Goal: Check status: Check status

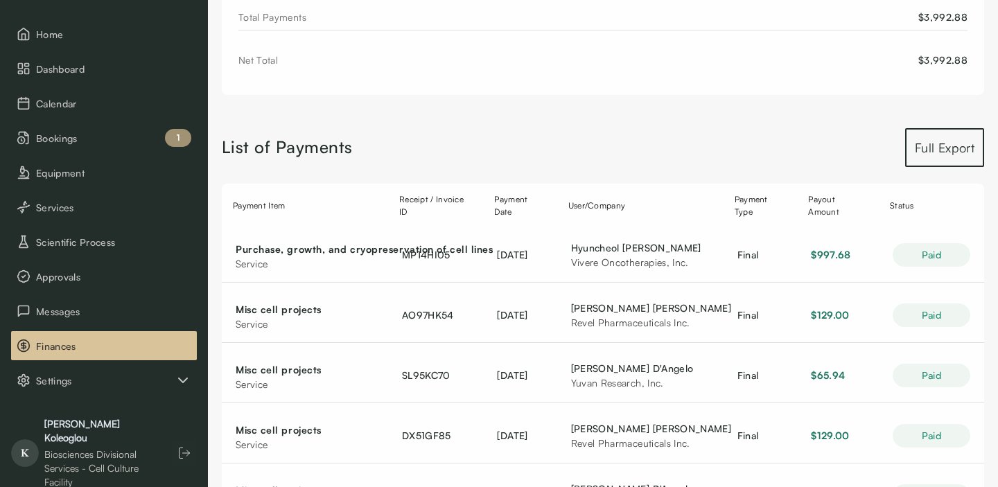
scroll to position [86, 0]
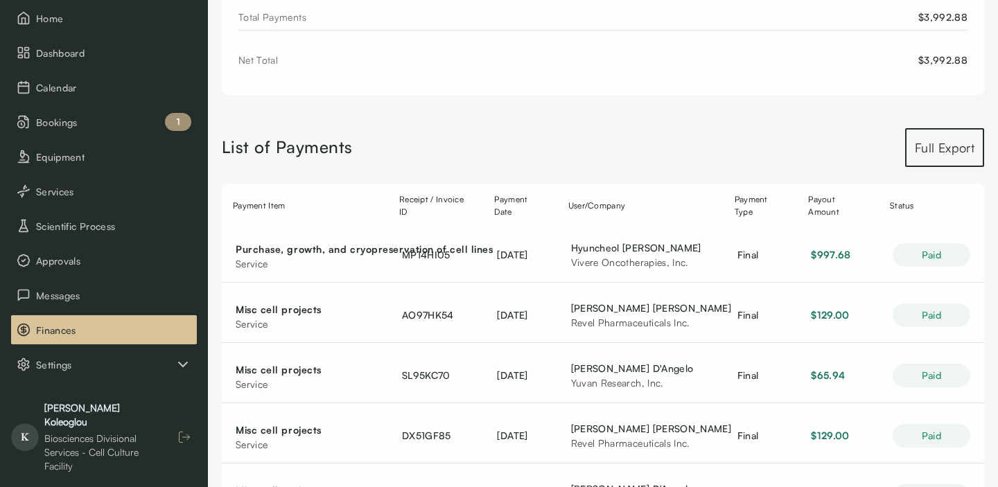
click at [192, 434] on button "button" at bounding box center [184, 437] width 25 height 25
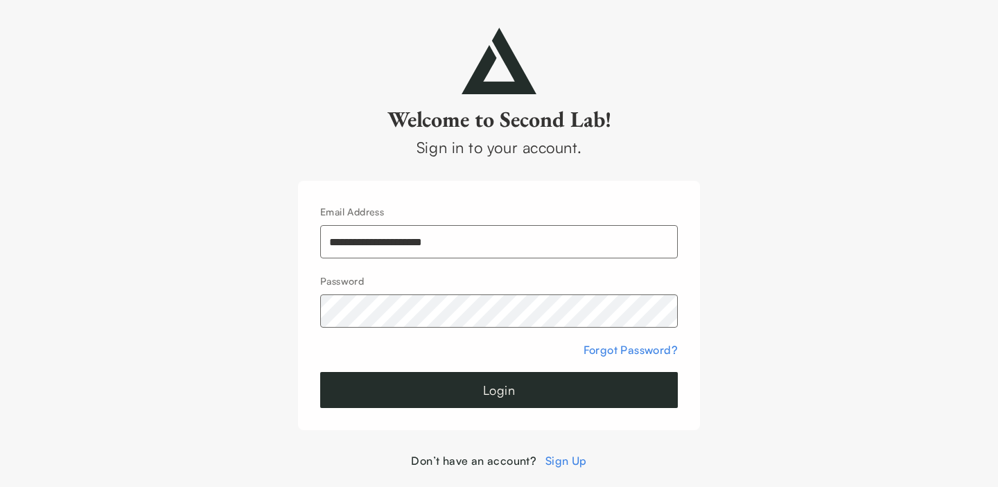
click at [410, 224] on div "**********" at bounding box center [499, 230] width 358 height 55
click at [410, 238] on input "**********" at bounding box center [499, 241] width 358 height 33
type input "**********"
click at [506, 396] on button "Login" at bounding box center [499, 390] width 358 height 36
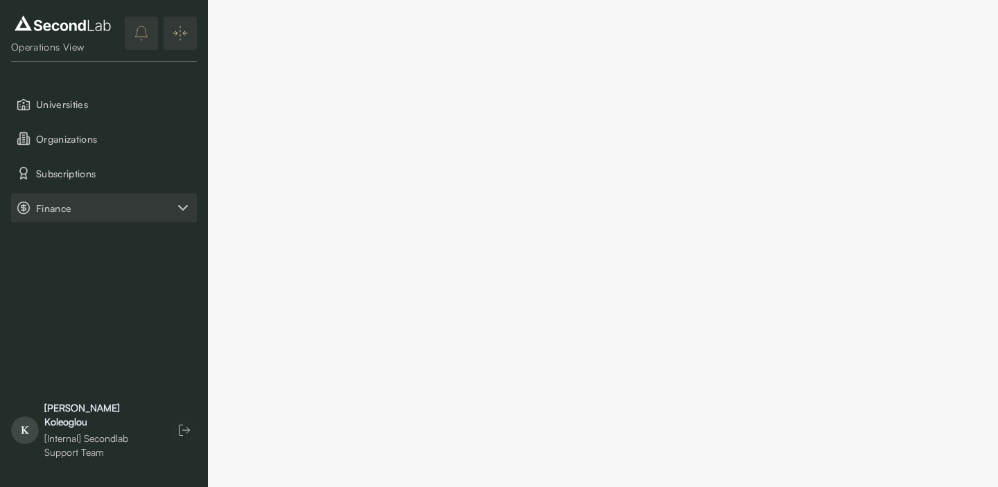
click at [75, 211] on span "Finance" at bounding box center [105, 208] width 139 height 15
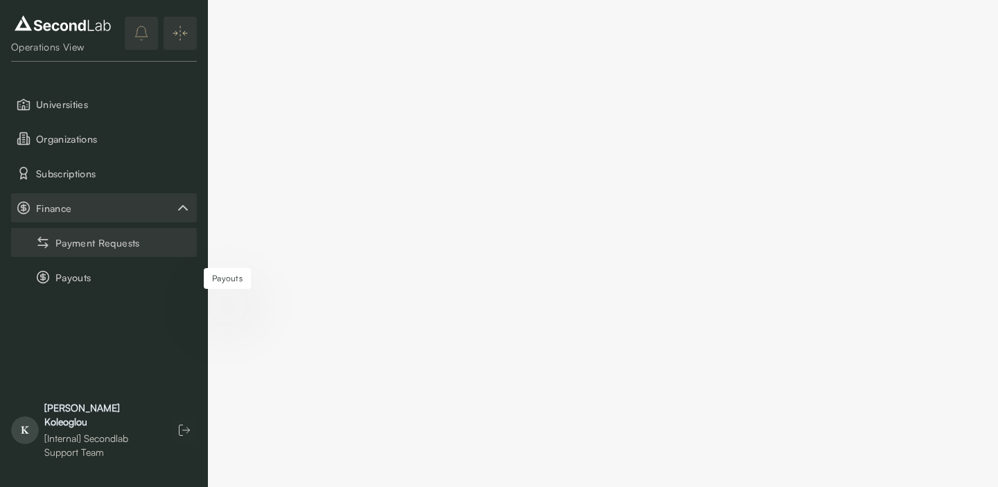
click at [80, 249] on button "Payment Requests" at bounding box center [104, 242] width 186 height 29
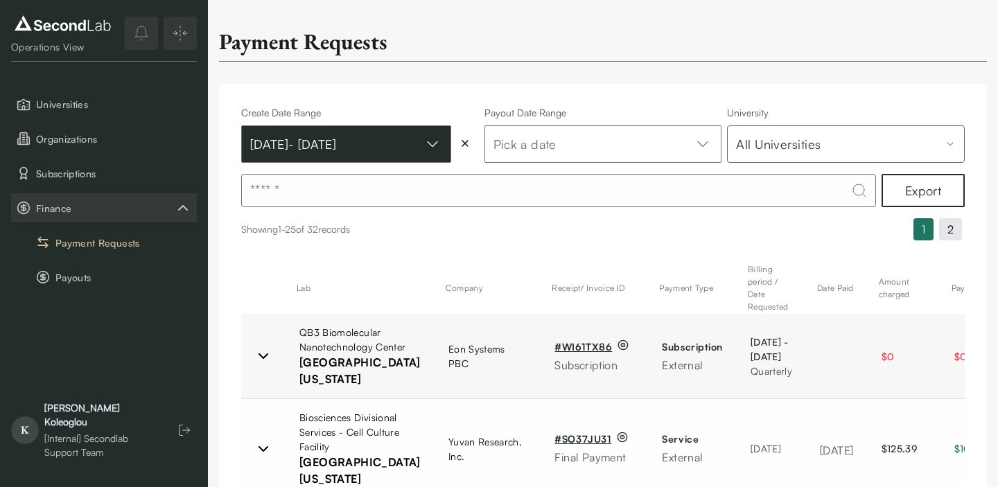
click at [378, 153] on button "Jul 01, 2025 - Sep 30, 2025" at bounding box center [346, 143] width 210 height 37
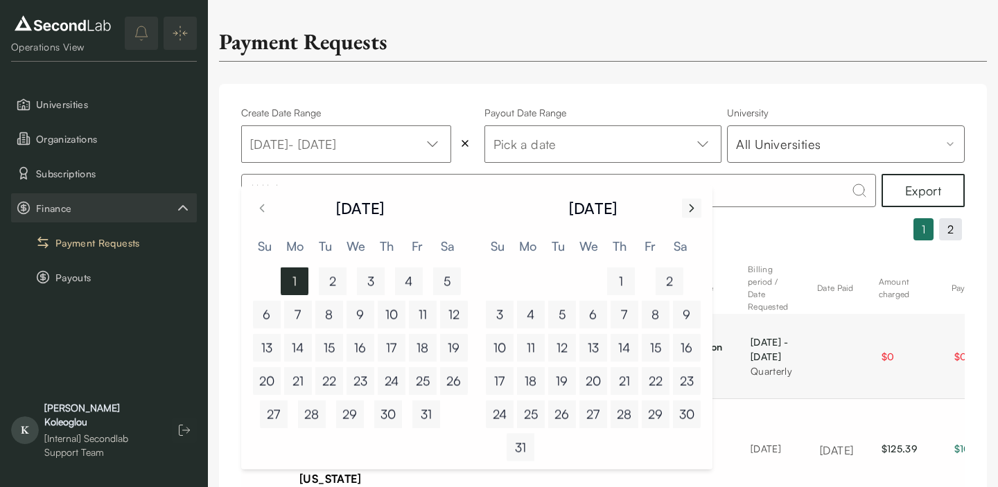
click at [692, 210] on icon "Go to next month" at bounding box center [692, 208] width 14 height 17
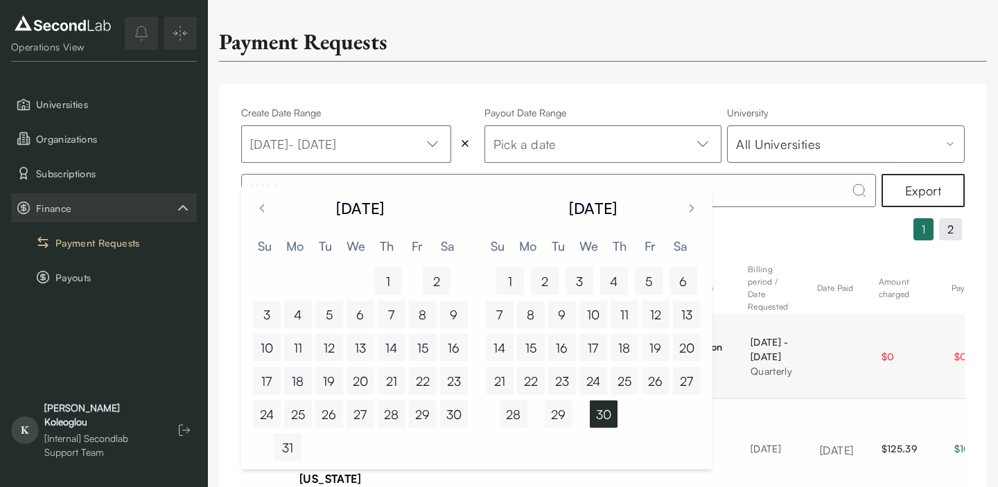
click at [294, 311] on button "4" at bounding box center [298, 315] width 28 height 28
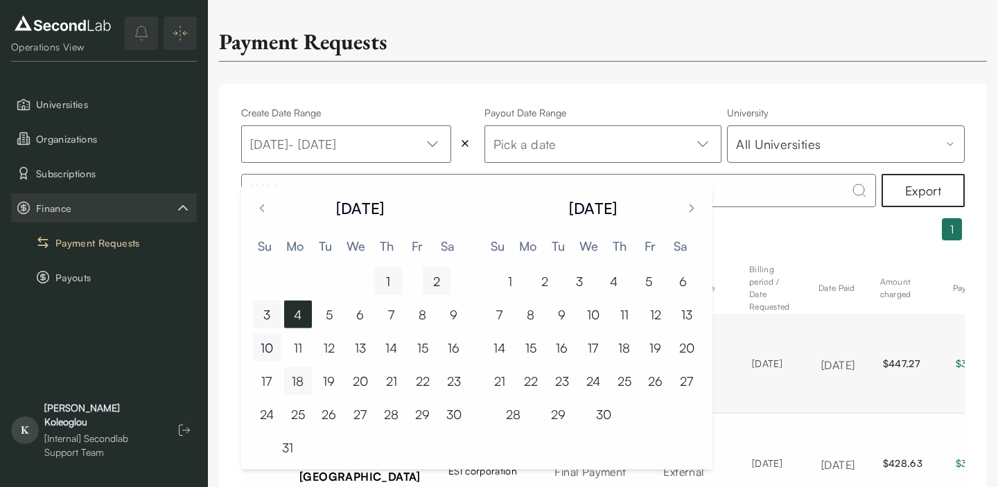
click at [273, 340] on button "10" at bounding box center [267, 348] width 28 height 28
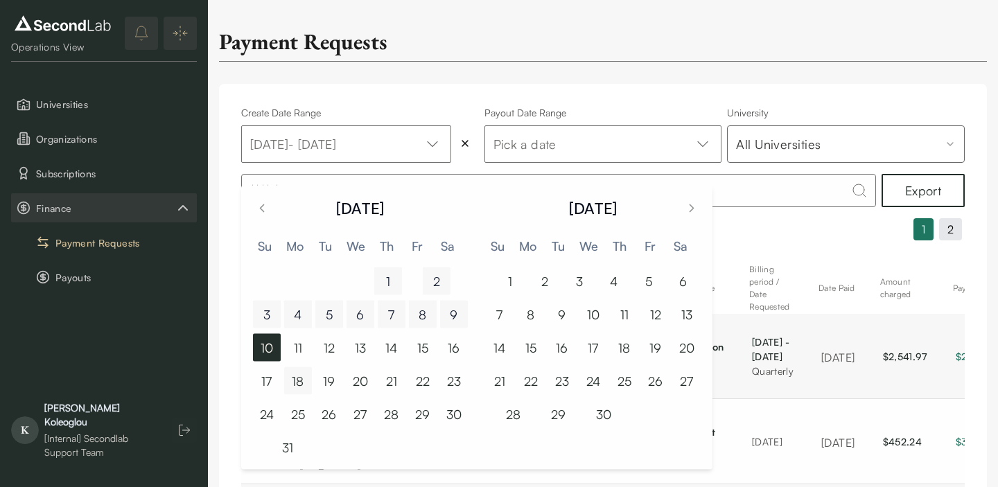
click at [294, 317] on button "4" at bounding box center [298, 315] width 28 height 28
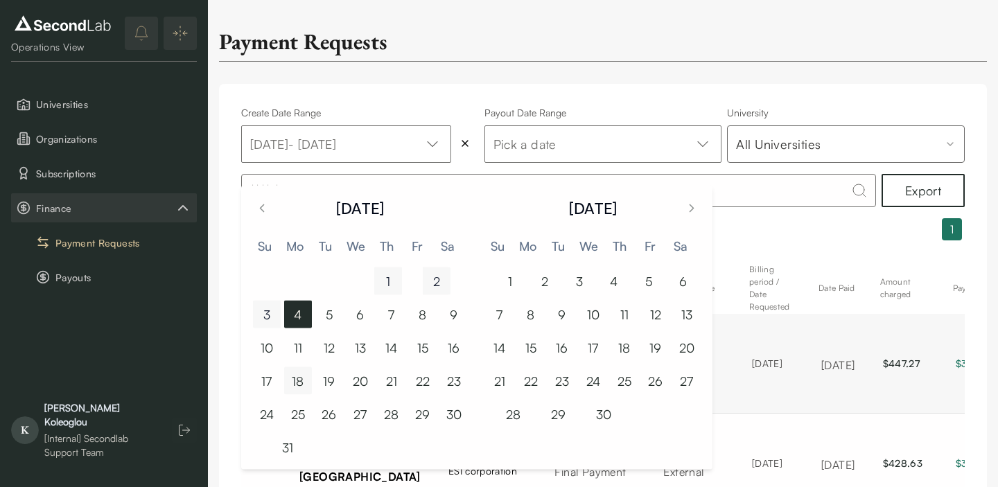
click at [294, 317] on button "4" at bounding box center [298, 315] width 28 height 28
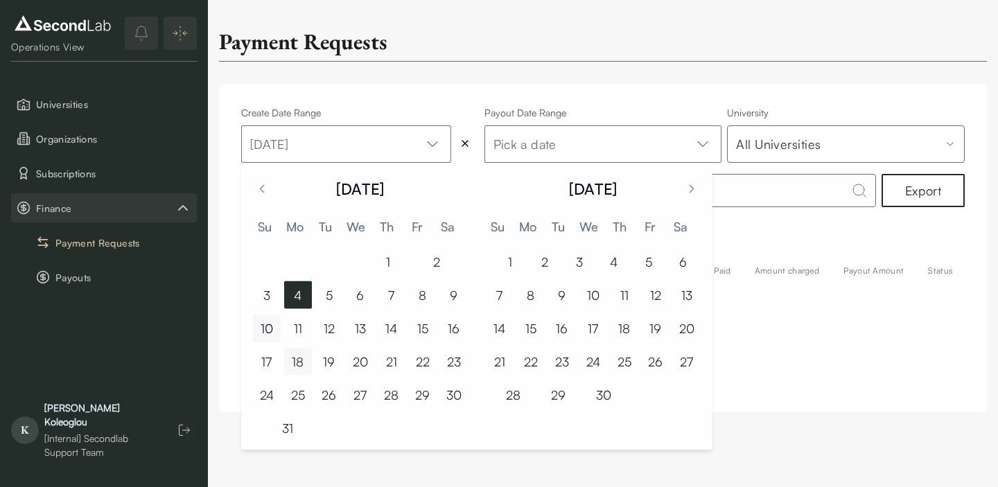
click at [265, 320] on button "10" at bounding box center [267, 329] width 28 height 28
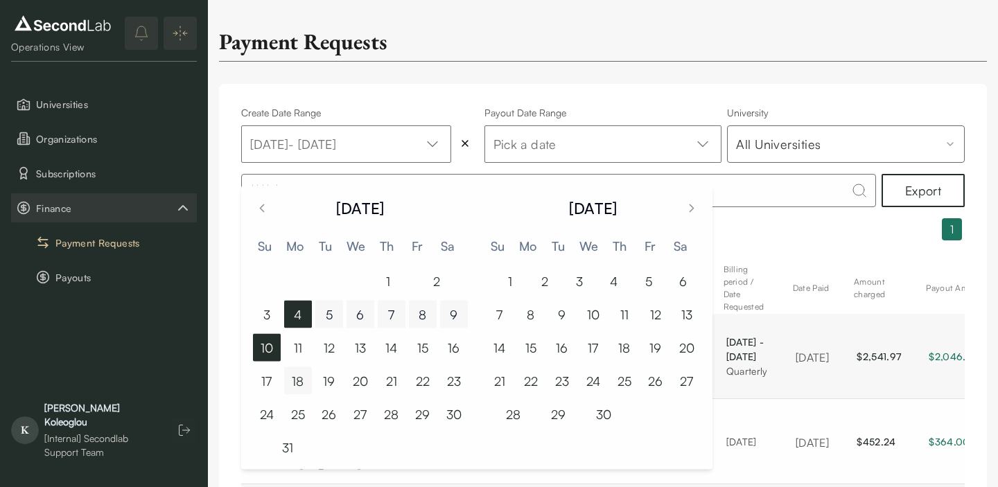
click at [665, 64] on div "Payment Requests Create Date Range Aug 04, 2025 - Aug 10, 2025 Payout Date Rang…" at bounding box center [603, 373] width 790 height 746
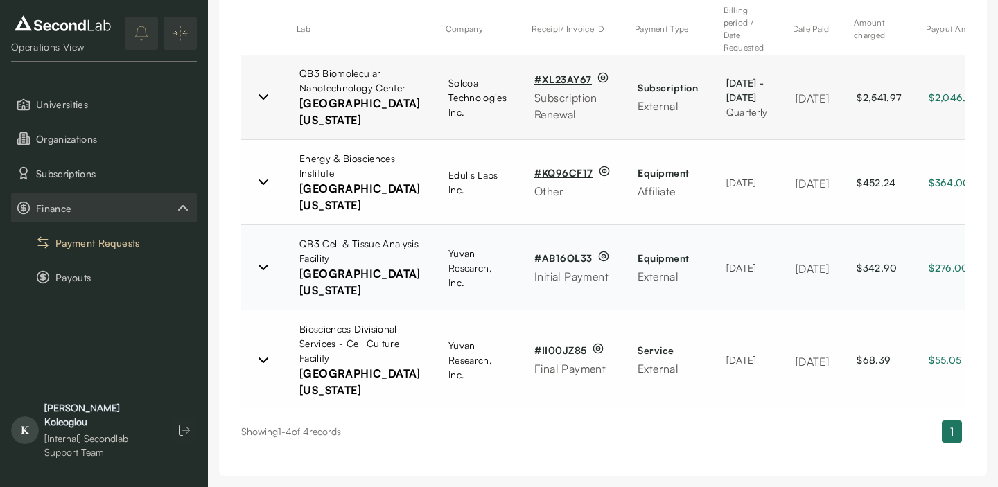
scroll to position [274, 0]
click at [266, 99] on icon at bounding box center [263, 97] width 8 height 4
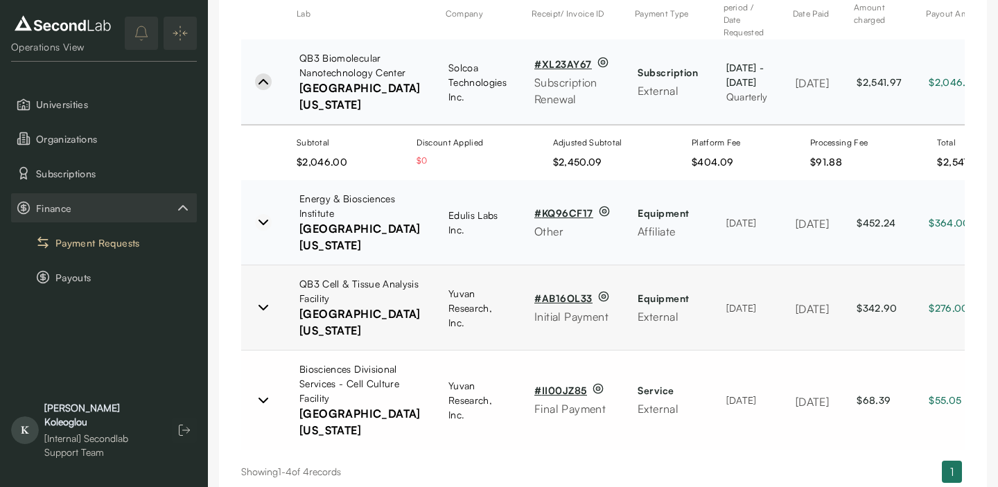
click at [261, 225] on icon at bounding box center [263, 222] width 8 height 4
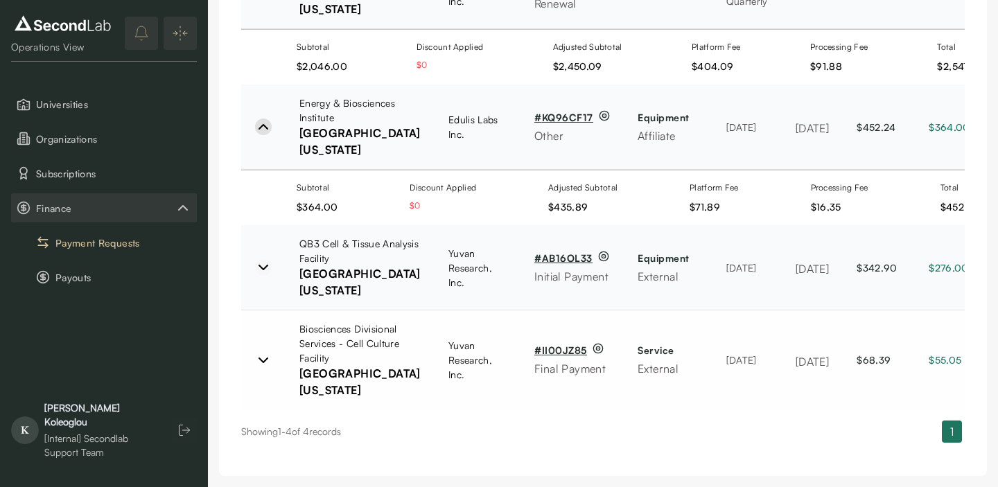
click at [260, 276] on icon at bounding box center [263, 267] width 17 height 17
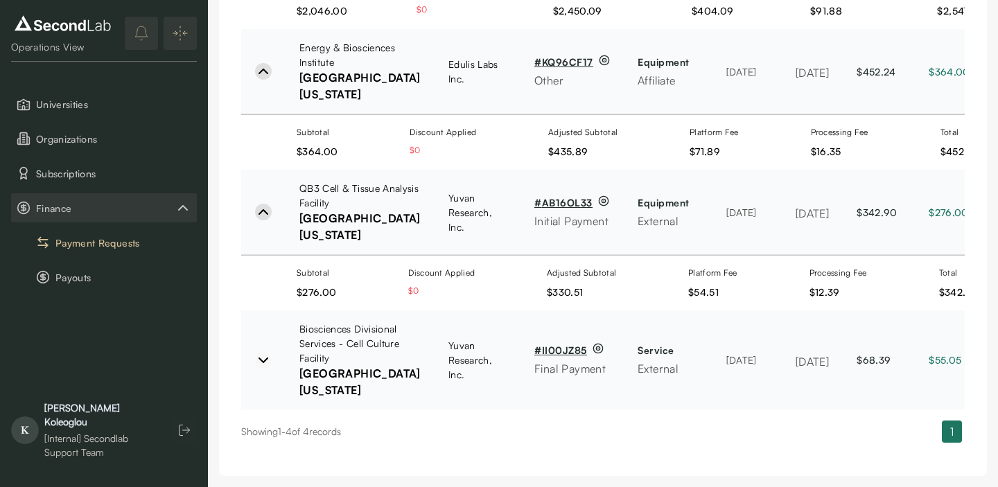
click at [261, 352] on icon at bounding box center [263, 360] width 17 height 17
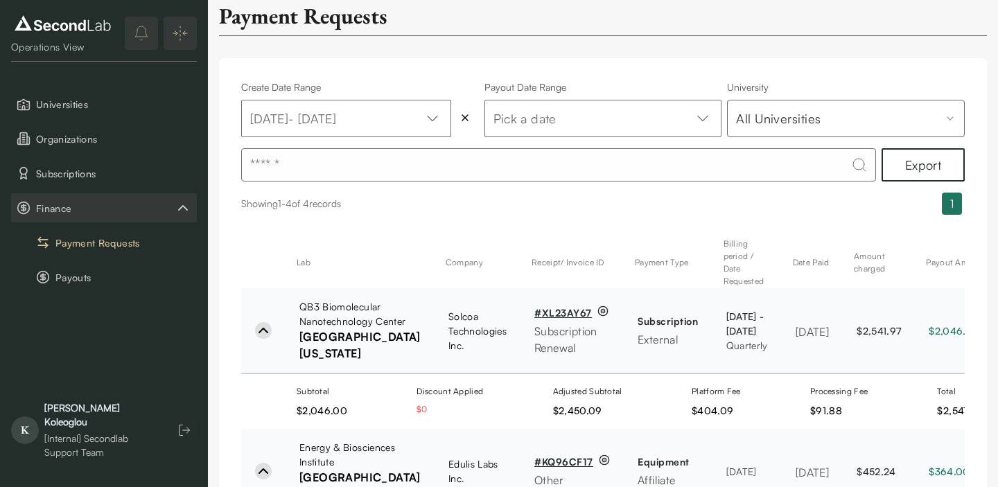
scroll to position [0, 0]
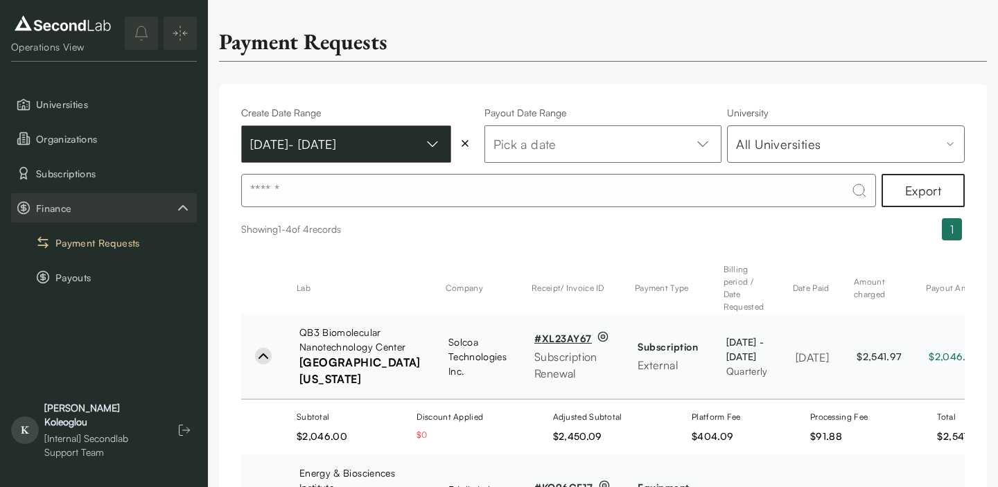
click at [346, 152] on button "Aug 04, 2025 - Aug 10, 2025" at bounding box center [346, 143] width 210 height 37
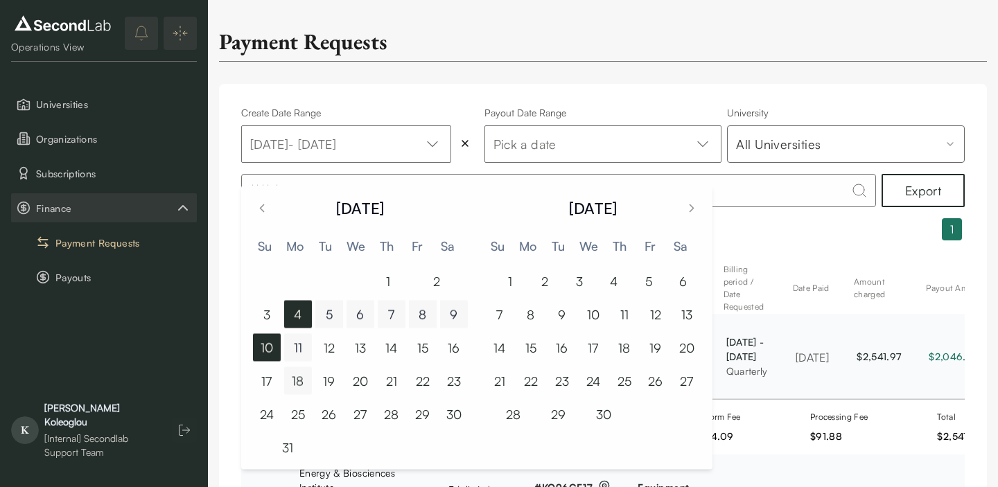
click at [297, 347] on button "11" at bounding box center [298, 348] width 28 height 28
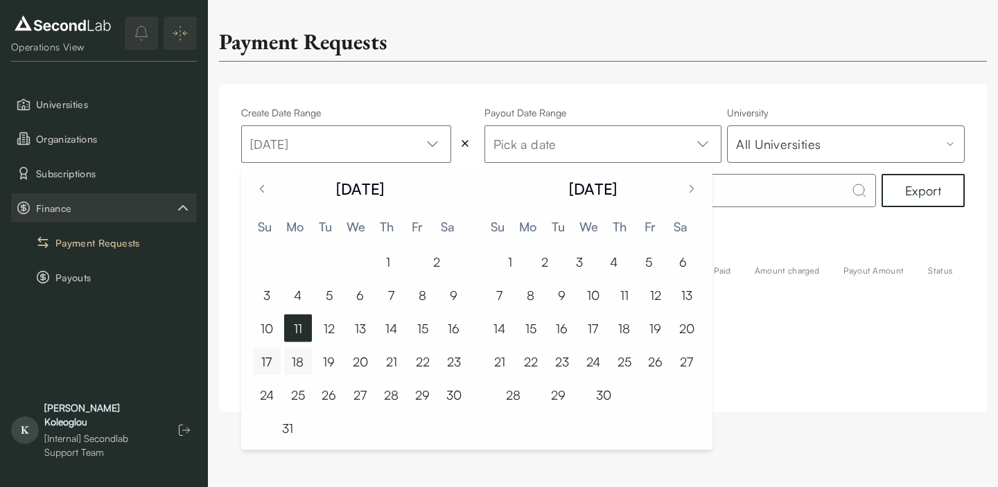
click at [266, 364] on button "17" at bounding box center [267, 362] width 28 height 28
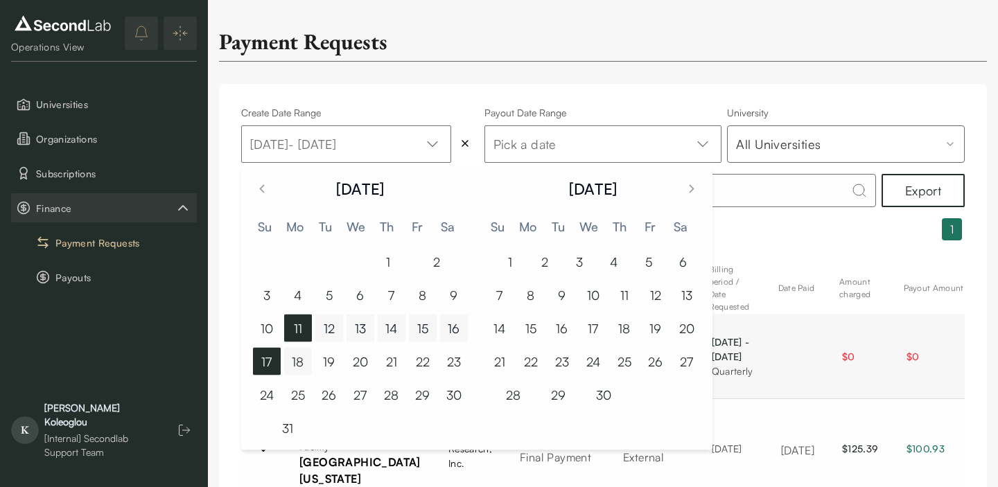
click at [781, 88] on div "Create Date Range Aug 11, 2025 - Aug 17, 2025 Payout Date Range Pick a date Uni…" at bounding box center [603, 367] width 768 height 566
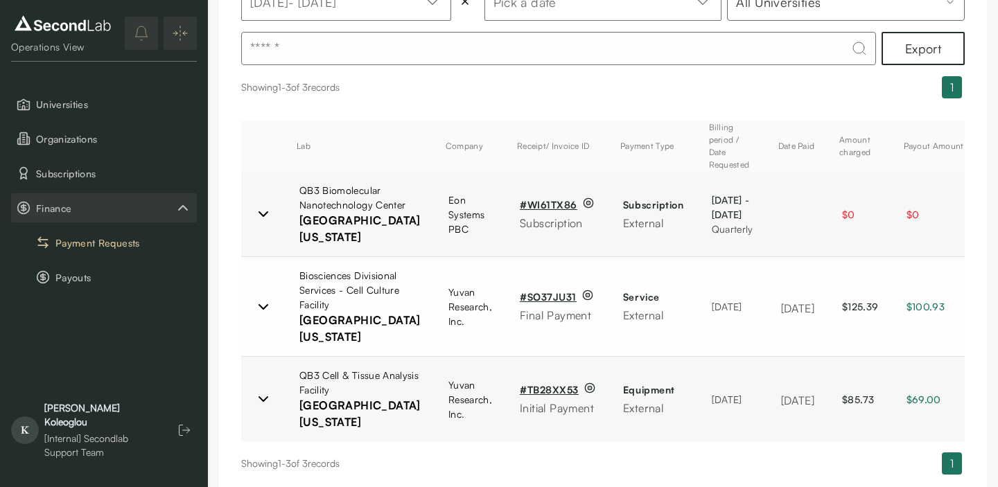
scroll to position [264, 0]
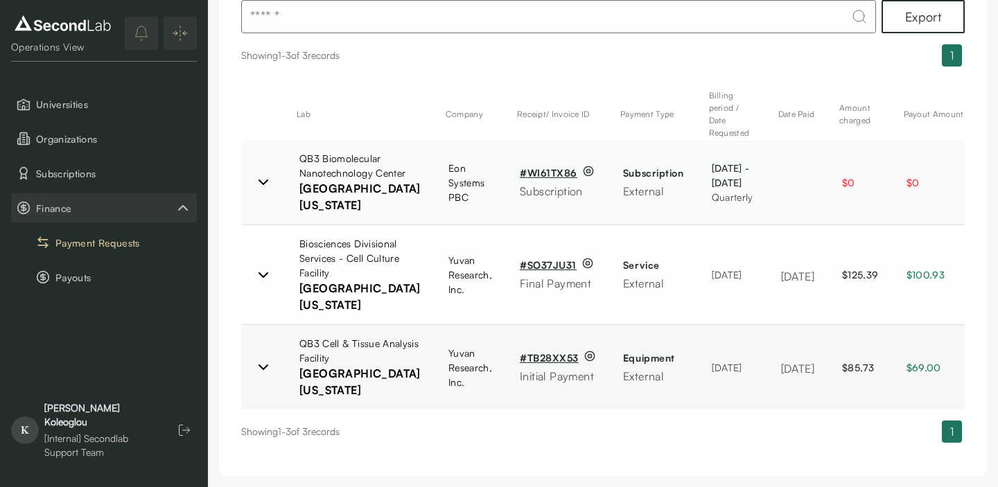
click at [264, 174] on icon at bounding box center [263, 182] width 17 height 17
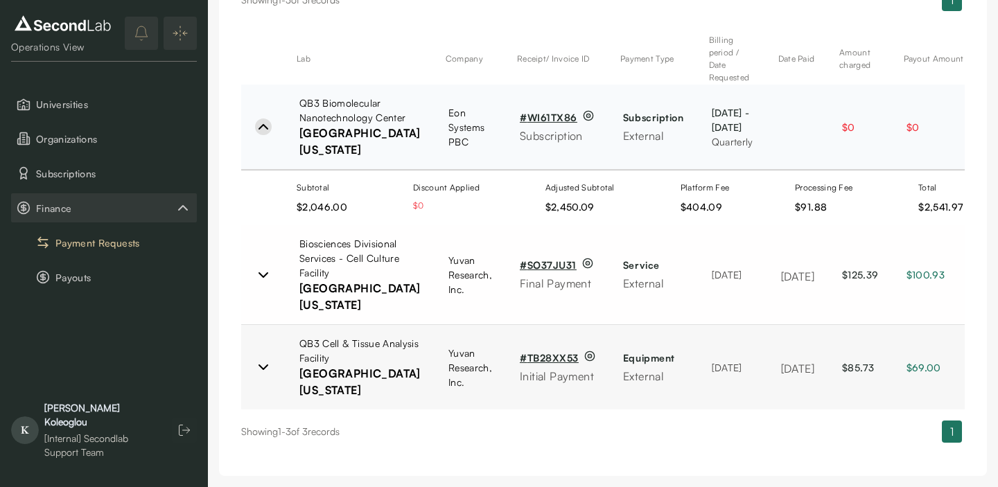
scroll to position [319, 0]
click at [269, 267] on icon at bounding box center [263, 275] width 17 height 17
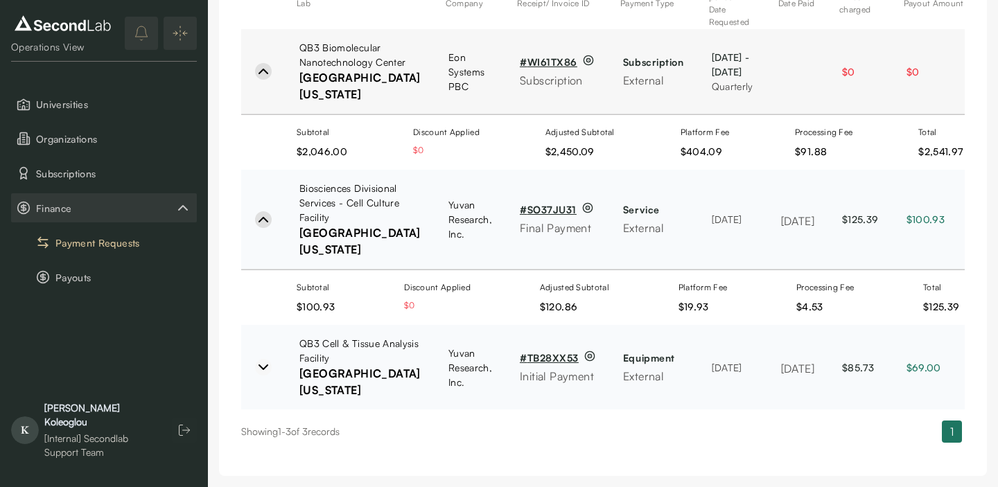
click at [259, 376] on icon at bounding box center [263, 367] width 17 height 17
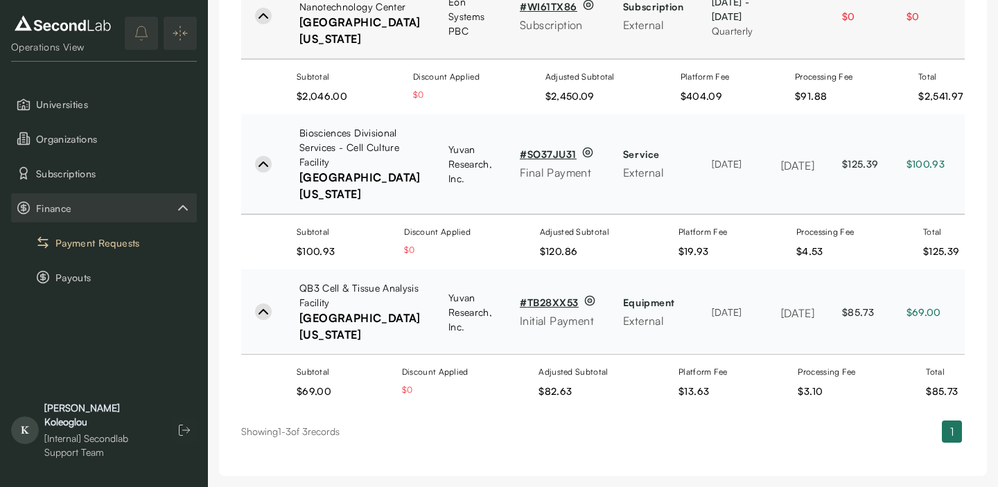
scroll to position [430, 0]
